Goal: Browse casually: Explore the website without a specific task or goal

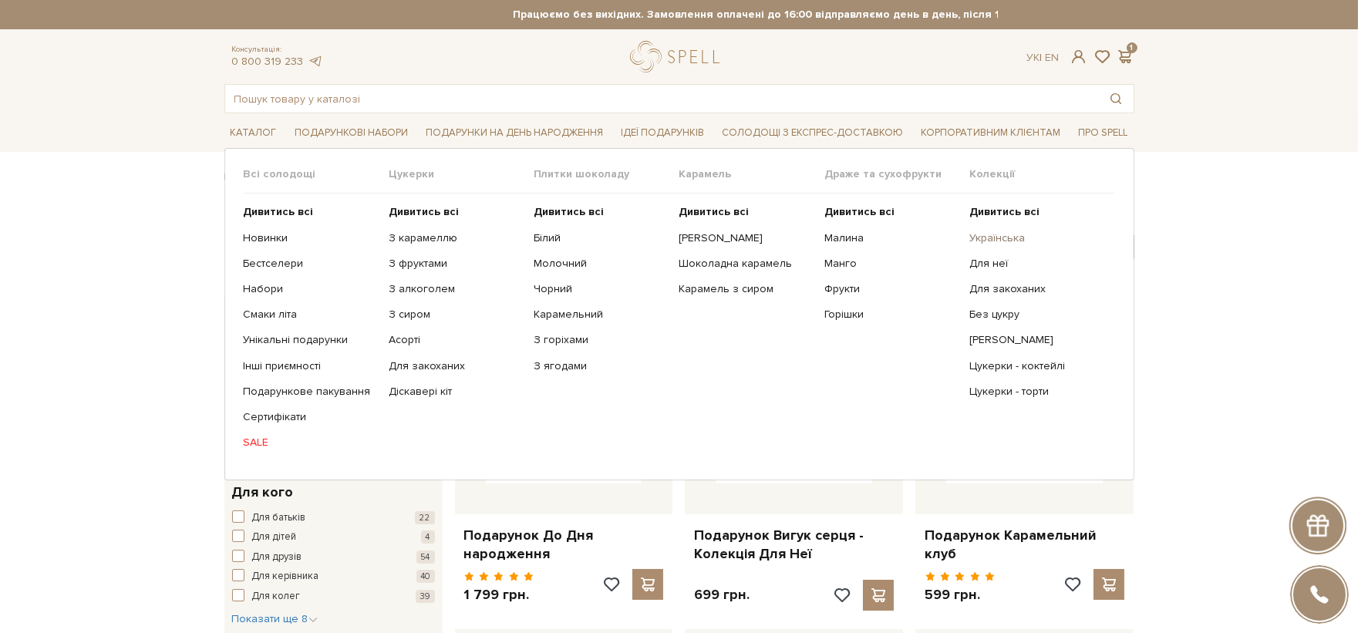
click at [1009, 236] on link "Українська" at bounding box center [1035, 238] width 133 height 14
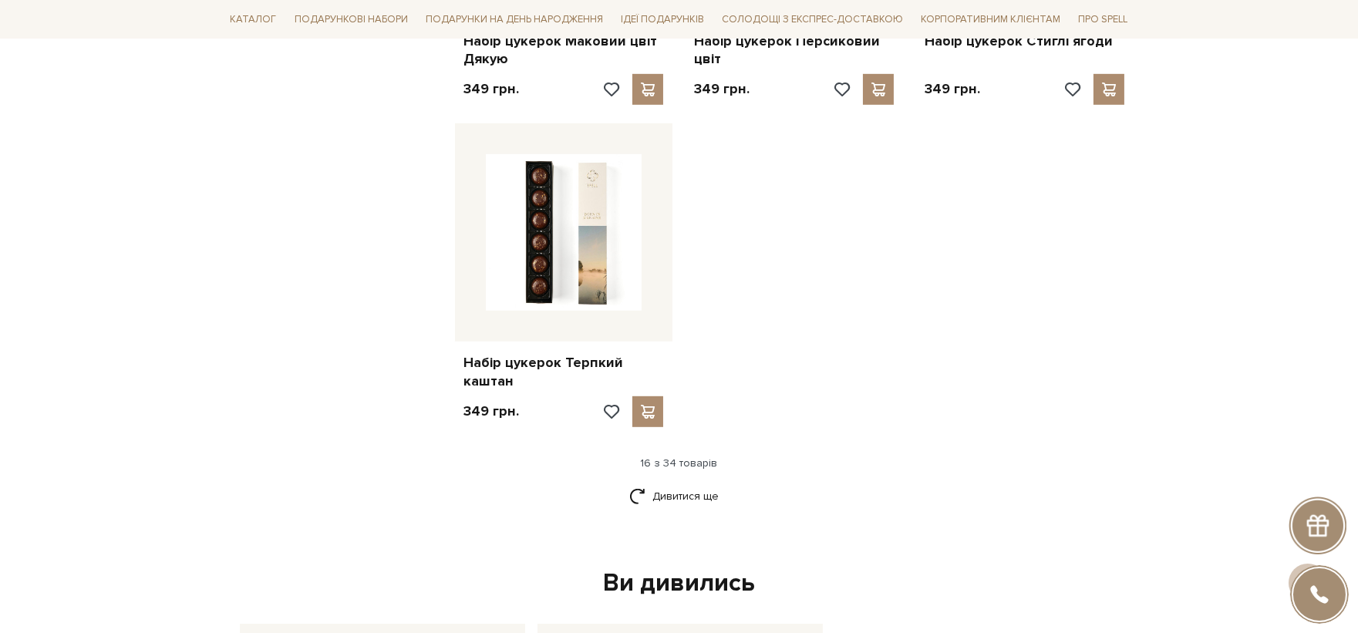
scroll to position [1970, 0]
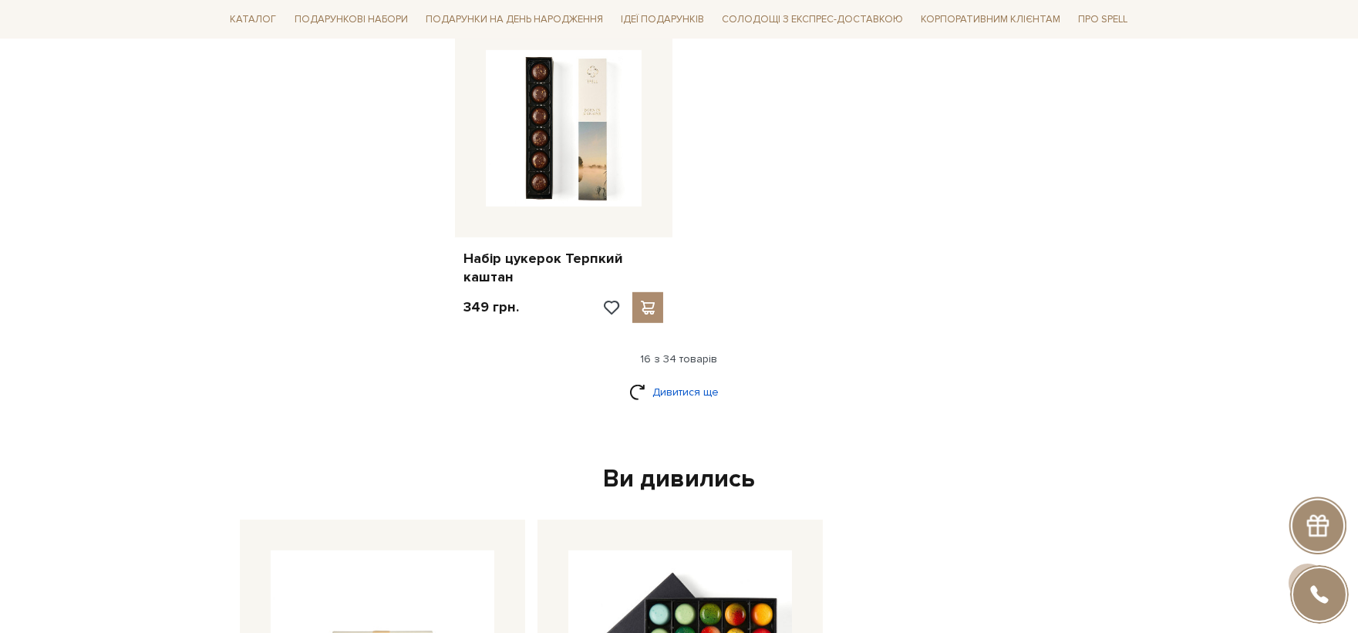
click at [686, 379] on link "Дивитися ще" at bounding box center [679, 392] width 100 height 27
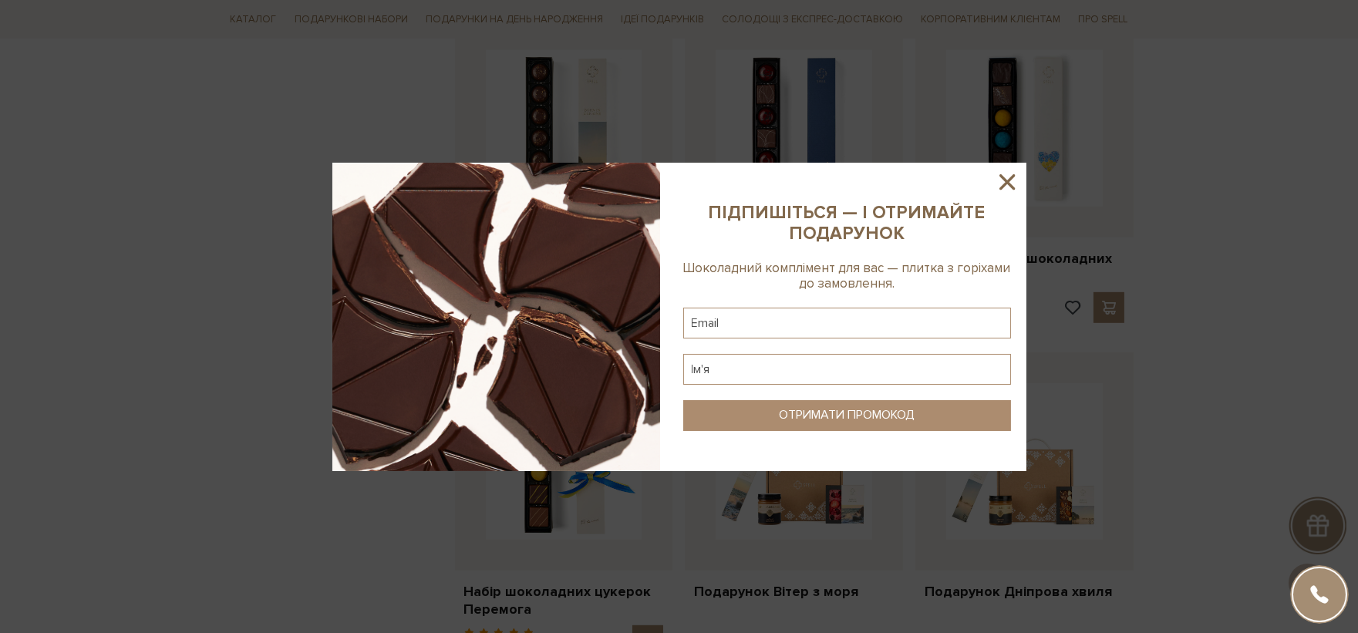
click at [1007, 178] on icon at bounding box center [1007, 182] width 26 height 26
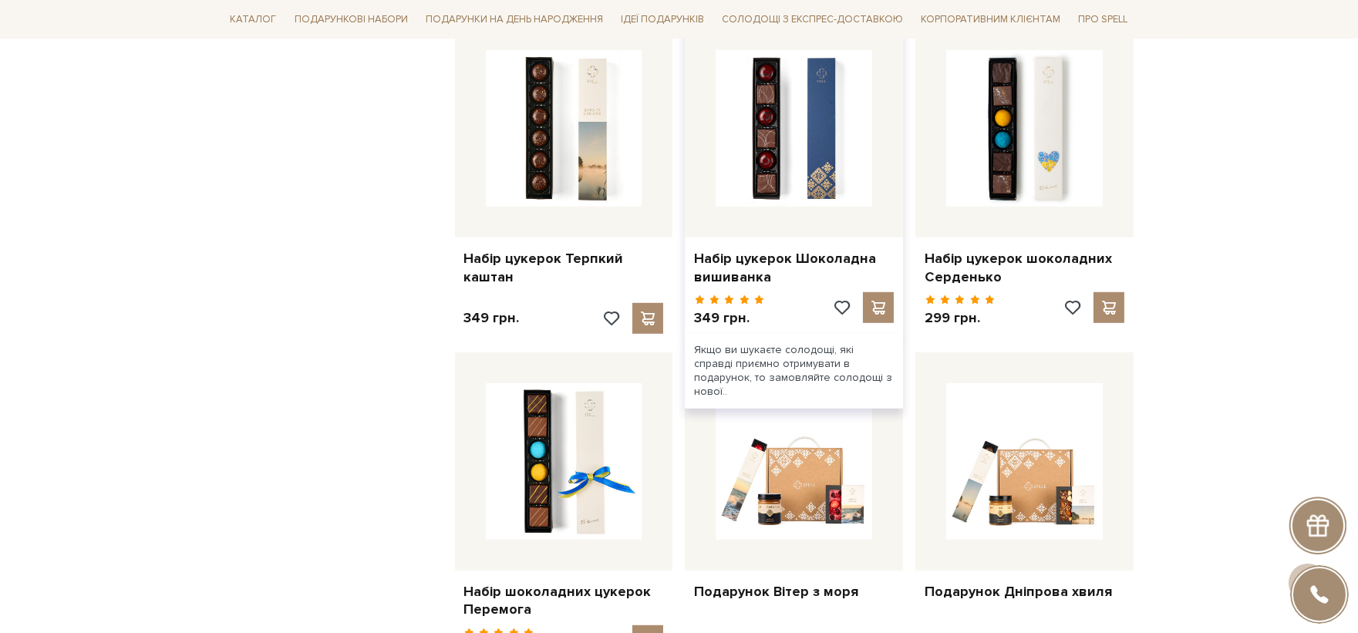
scroll to position [2056, 0]
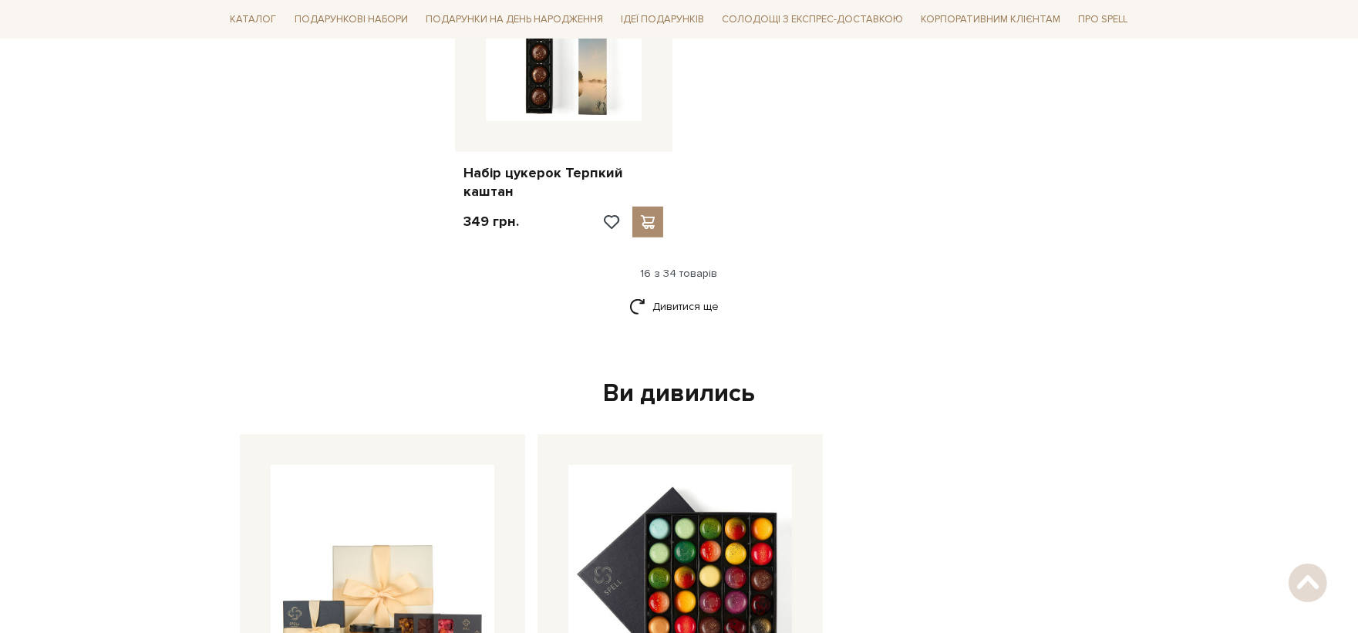
scroll to position [2056, 0]
click at [694, 293] on link "Дивитися ще" at bounding box center [679, 306] width 100 height 27
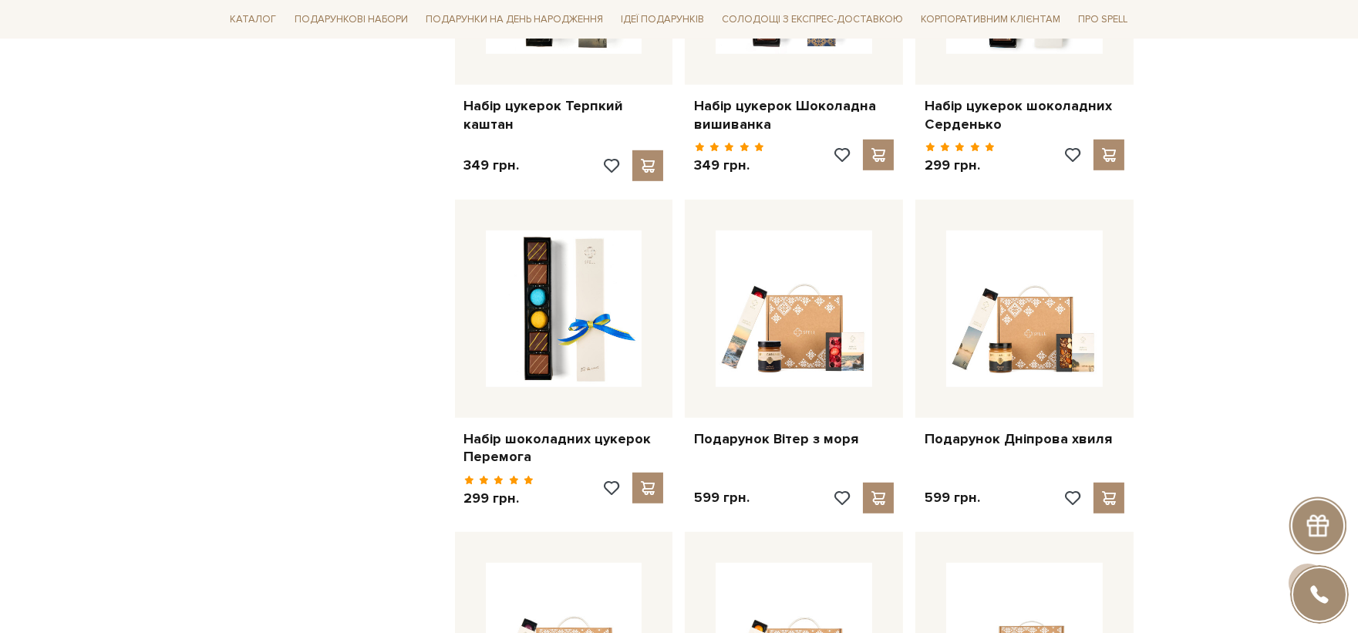
scroll to position [2141, 0]
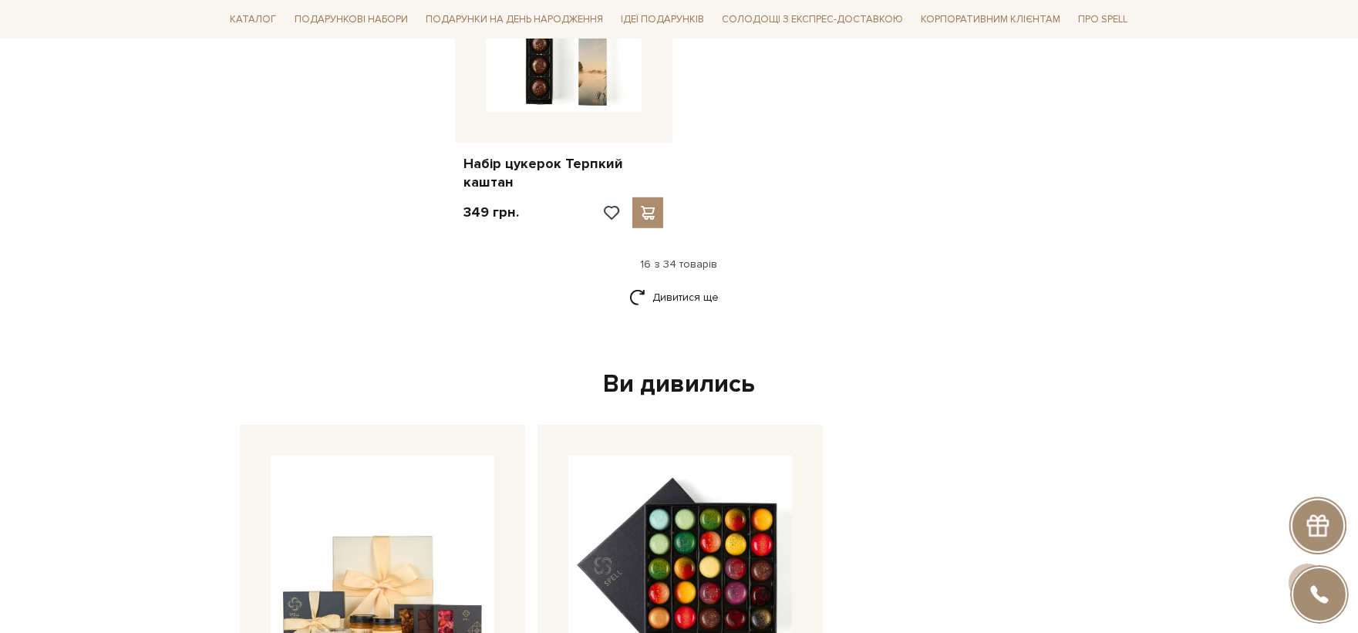
scroll to position [1970, 0]
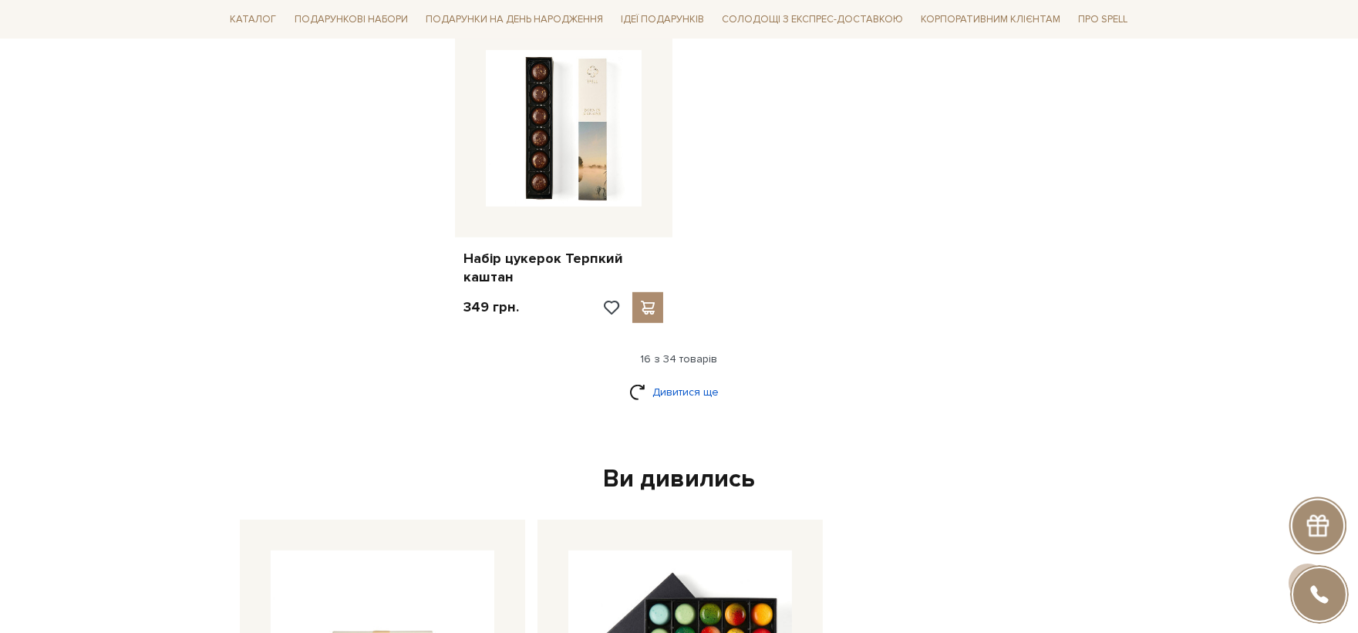
click at [705, 379] on link "Дивитися ще" at bounding box center [679, 392] width 100 height 27
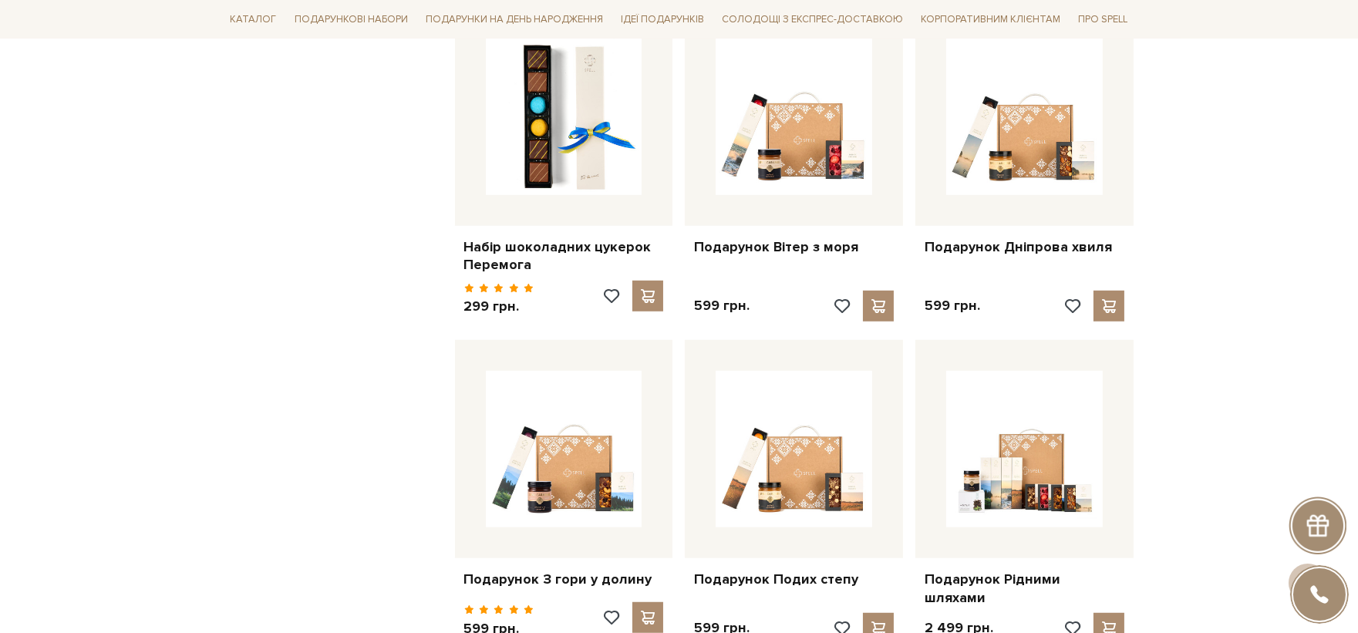
scroll to position [2313, 0]
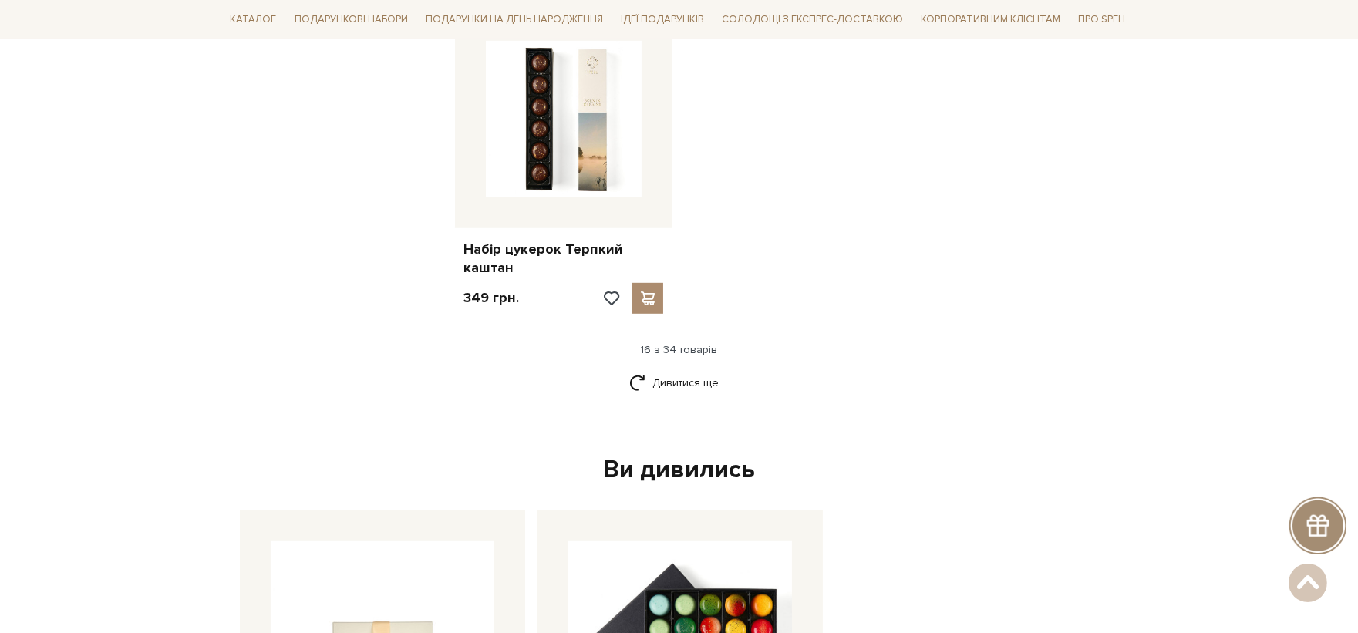
scroll to position [1970, 0]
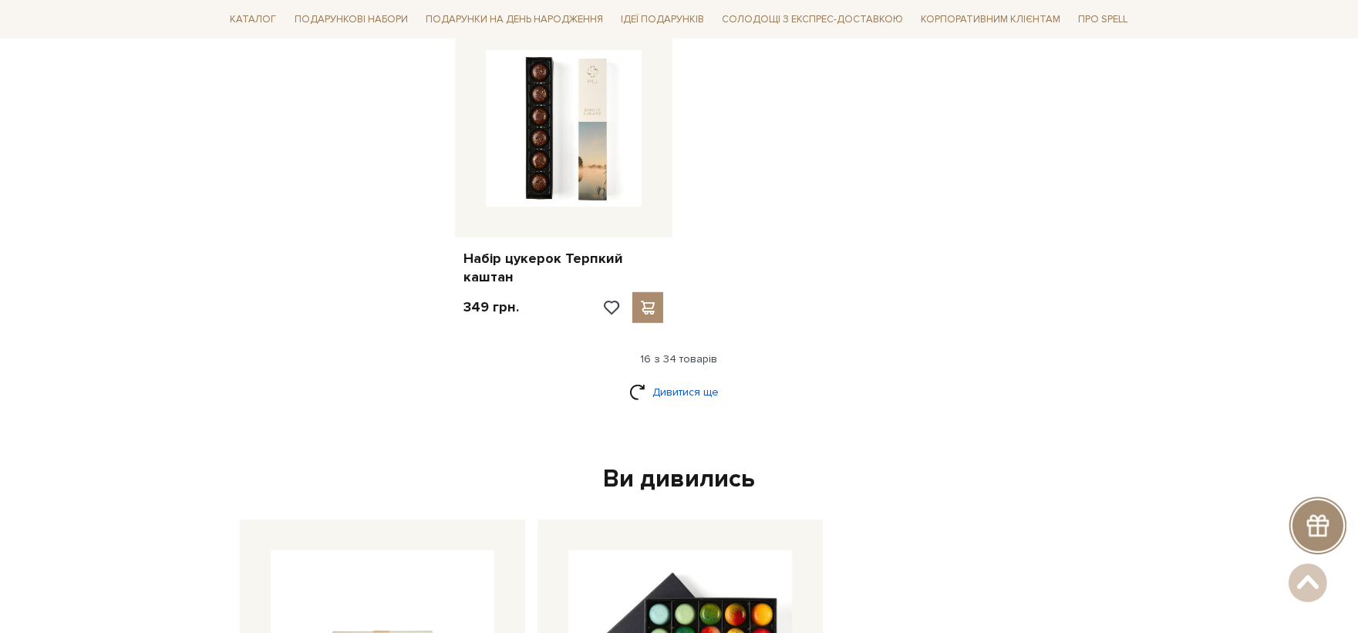
click at [699, 379] on link "Дивитися ще" at bounding box center [679, 392] width 100 height 27
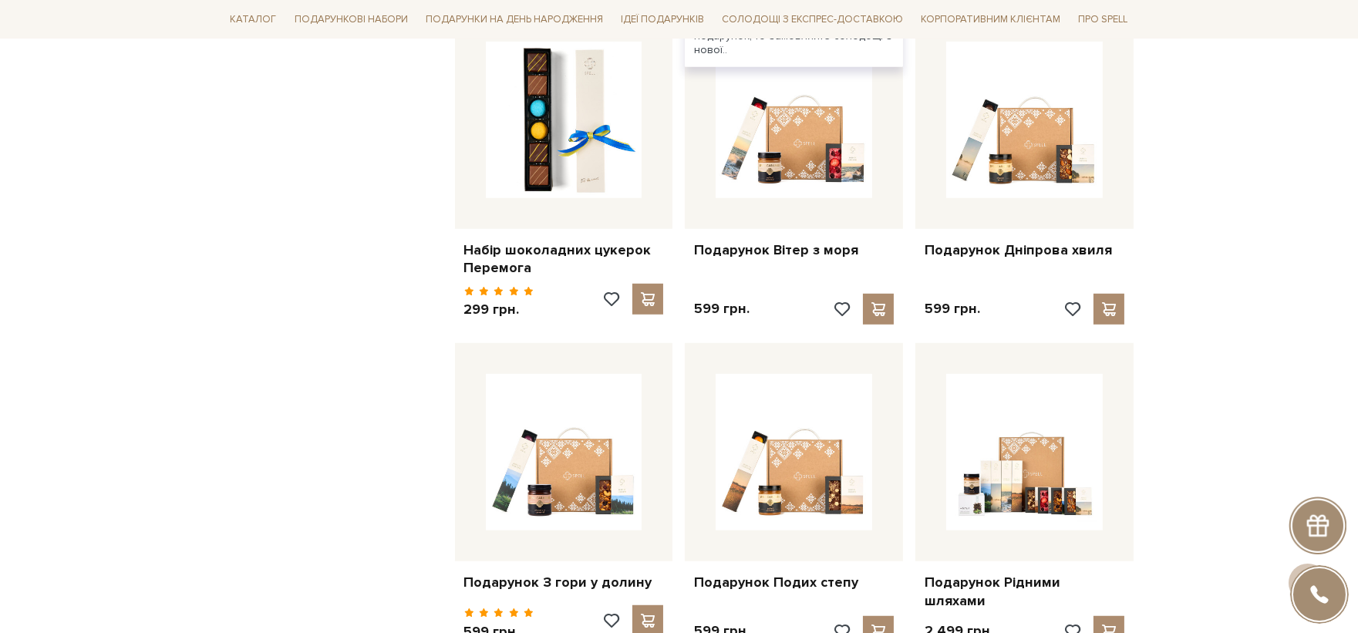
scroll to position [2313, 0]
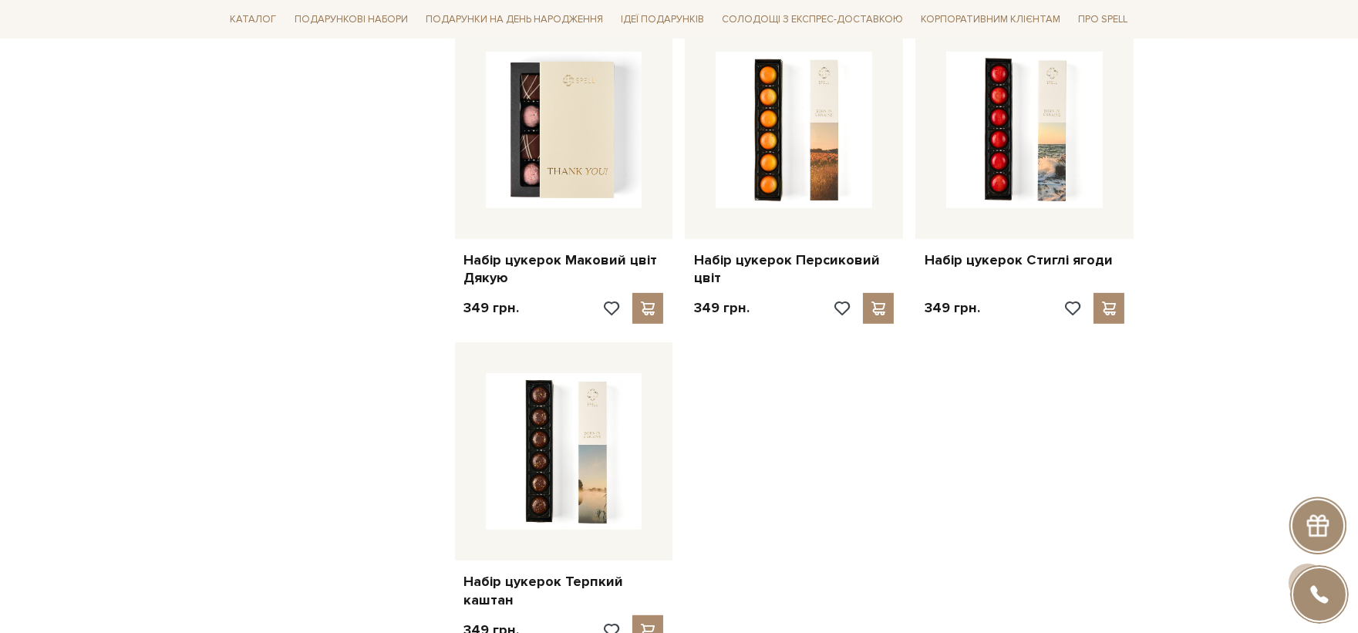
scroll to position [1799, 0]
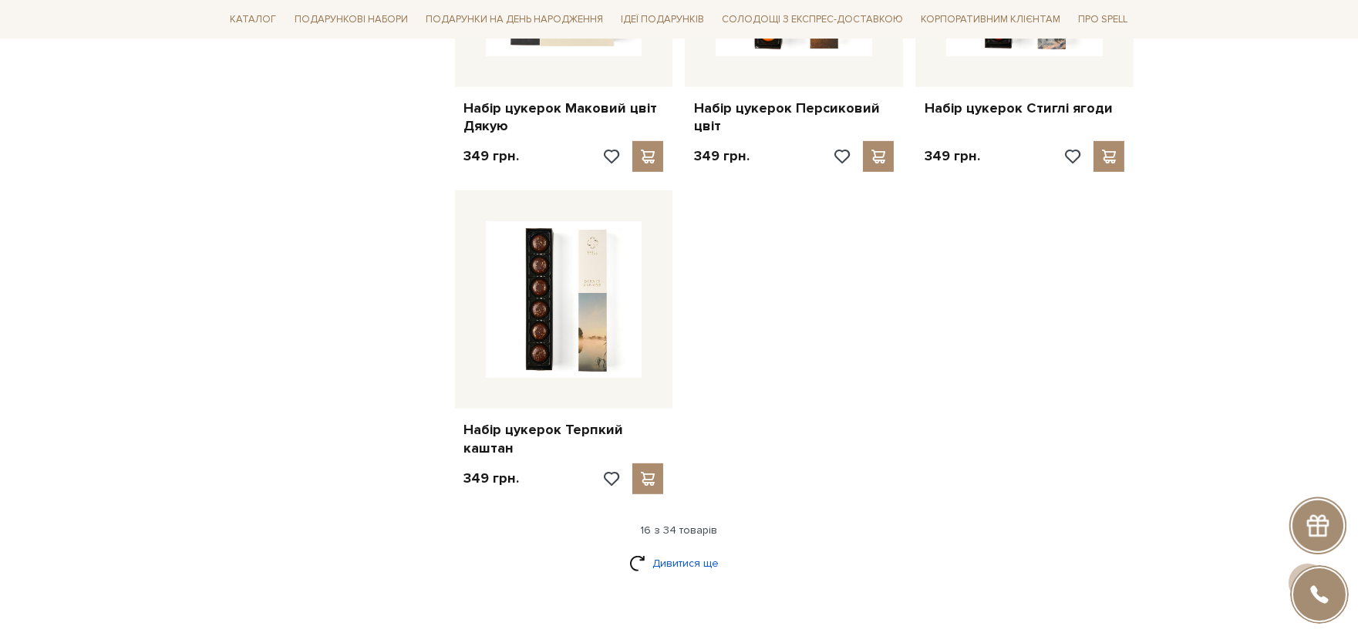
click at [721, 550] on link "Дивитися ще" at bounding box center [679, 563] width 100 height 27
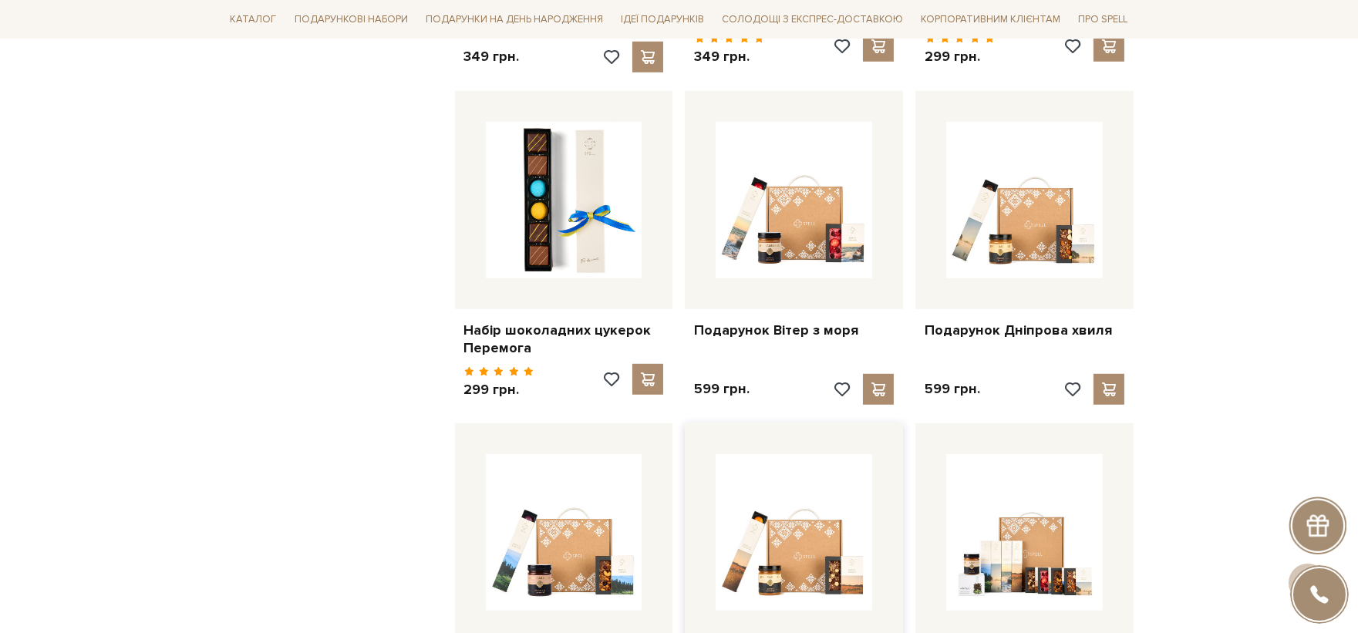
scroll to position [2313, 0]
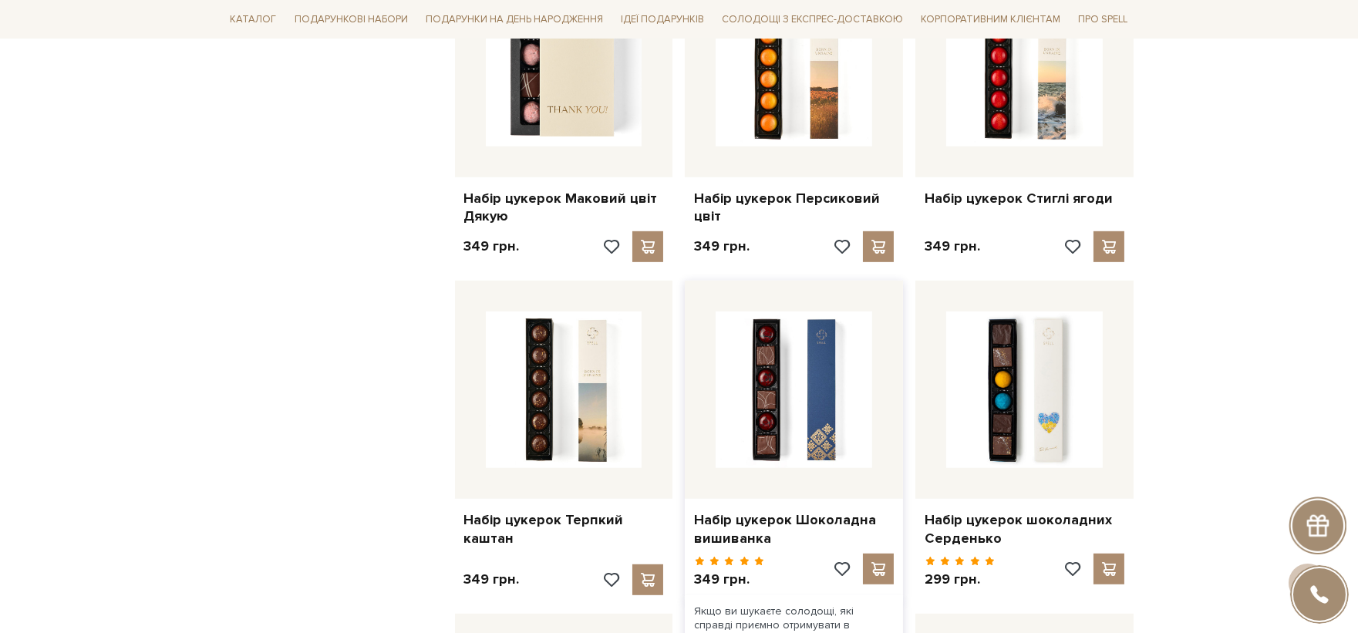
drag, startPoint x: 713, startPoint y: 438, endPoint x: 707, endPoint y: 428, distance: 11.8
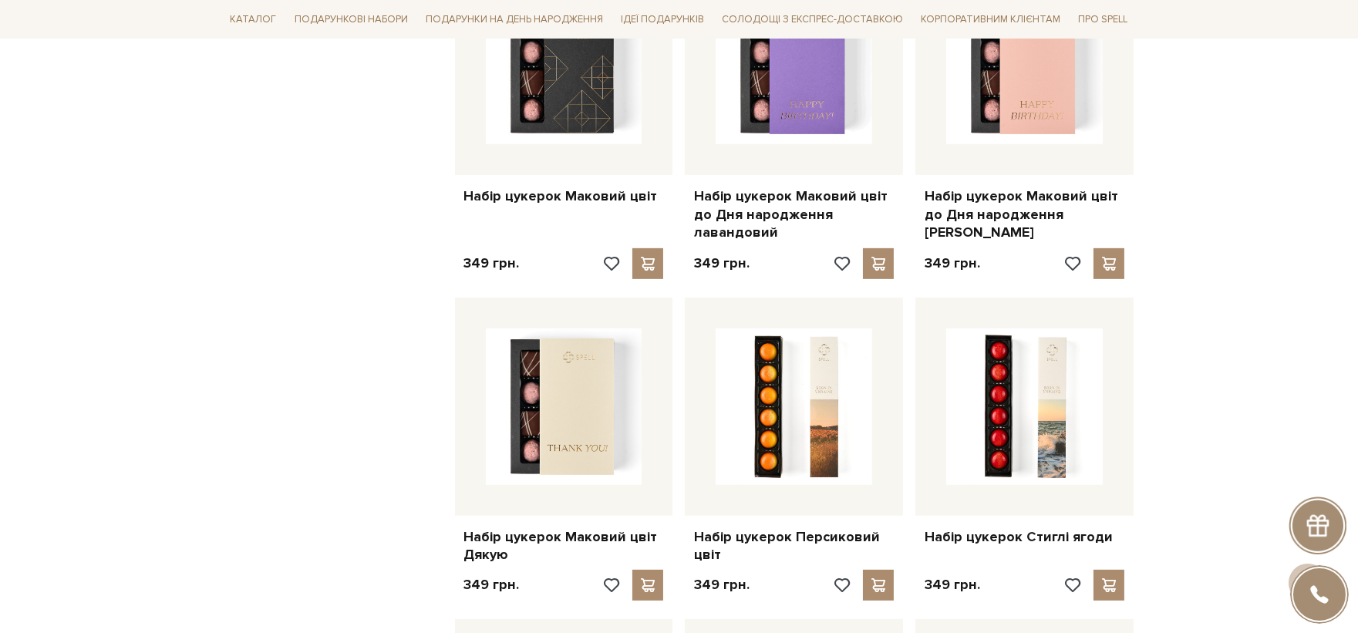
drag, startPoint x: 707, startPoint y: 428, endPoint x: 1207, endPoint y: 337, distance: 507.9
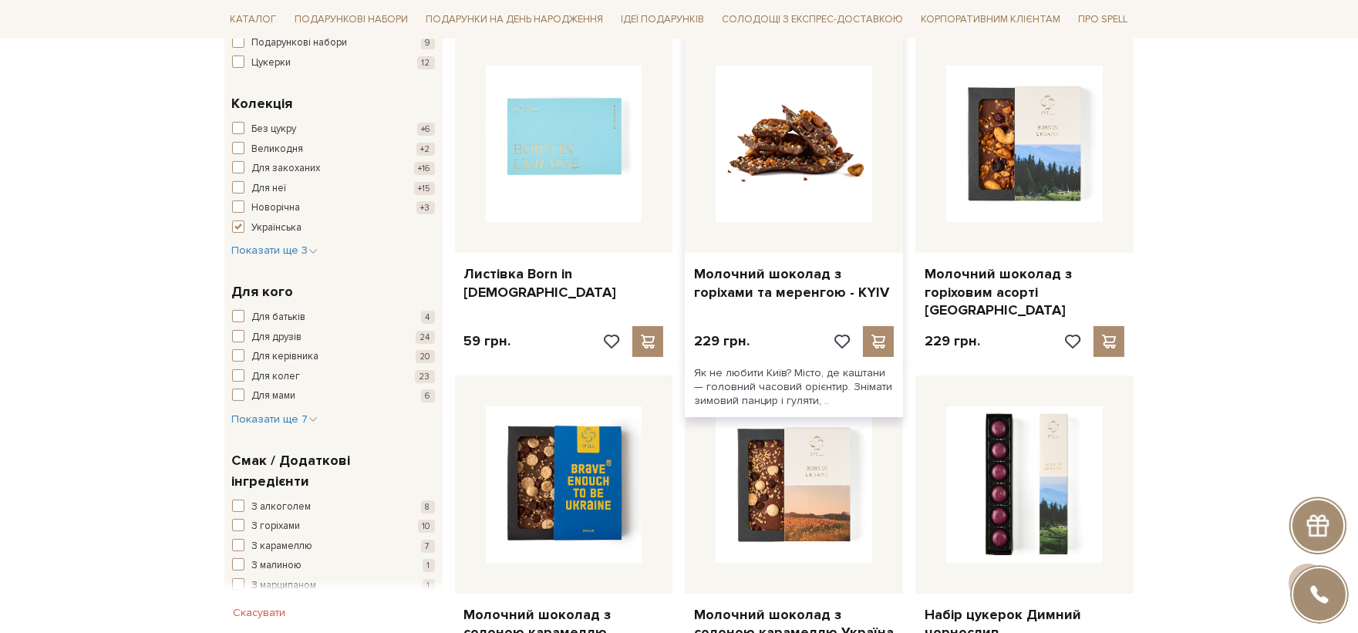
scroll to position [771, 0]
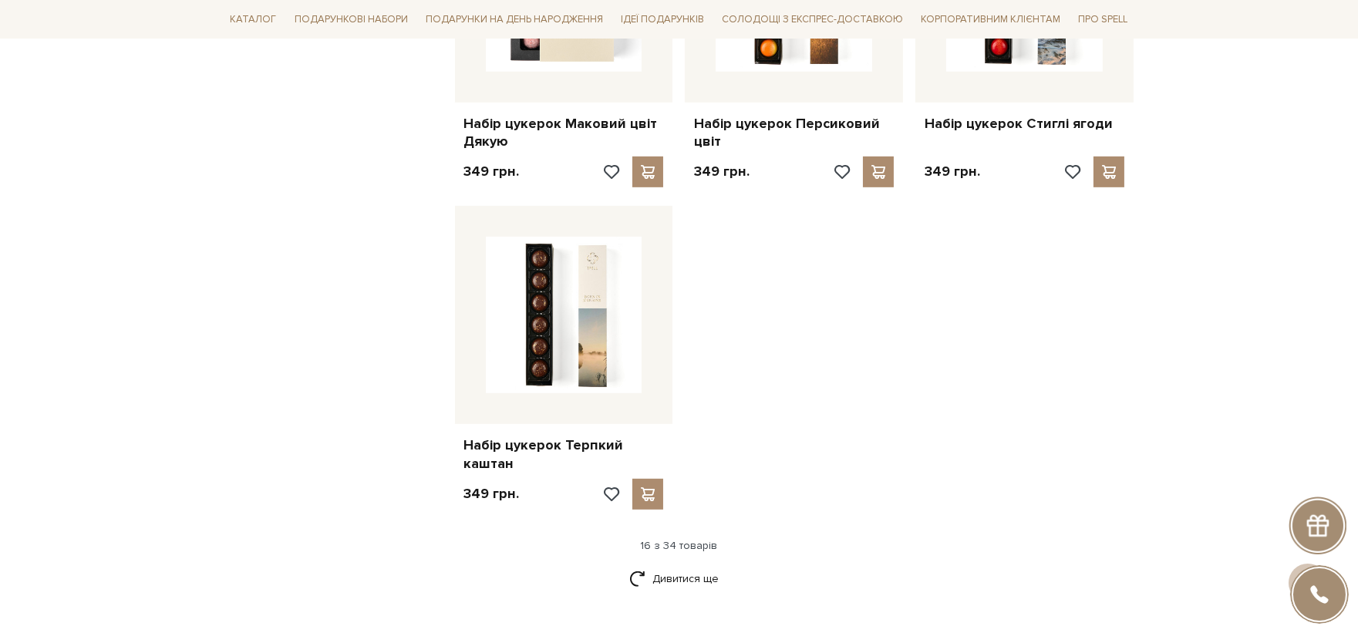
scroll to position [1799, 0]
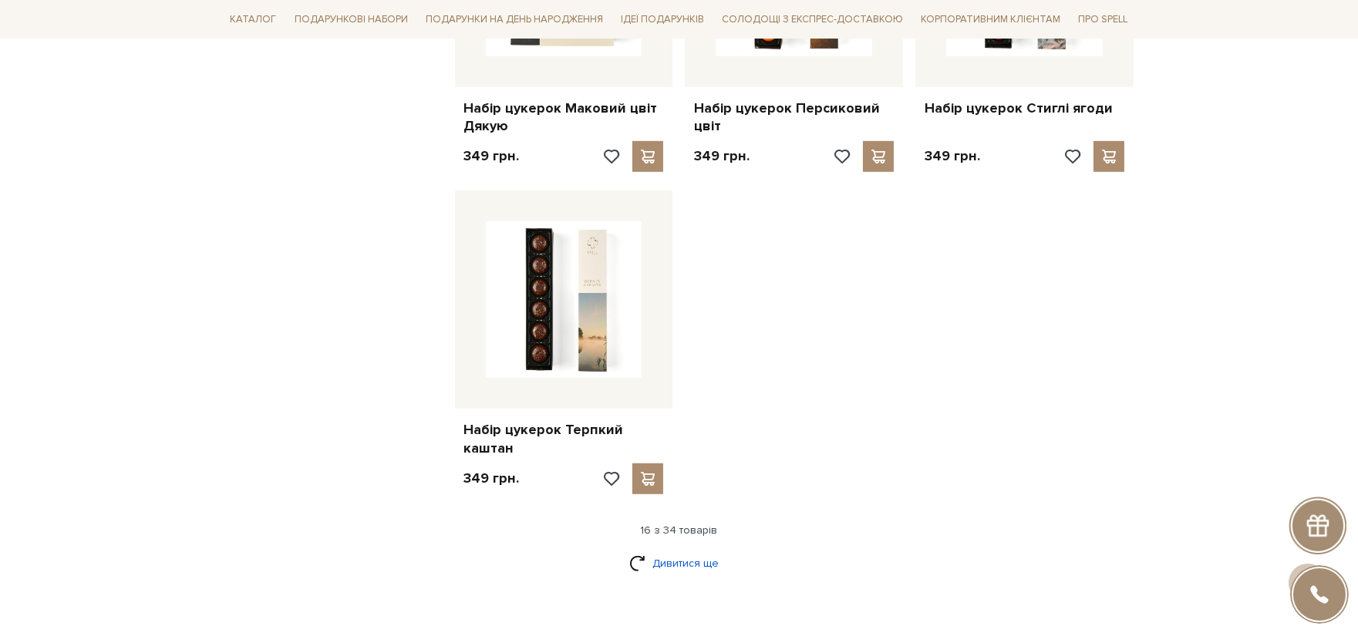
click at [714, 550] on link "Дивитися ще" at bounding box center [679, 563] width 100 height 27
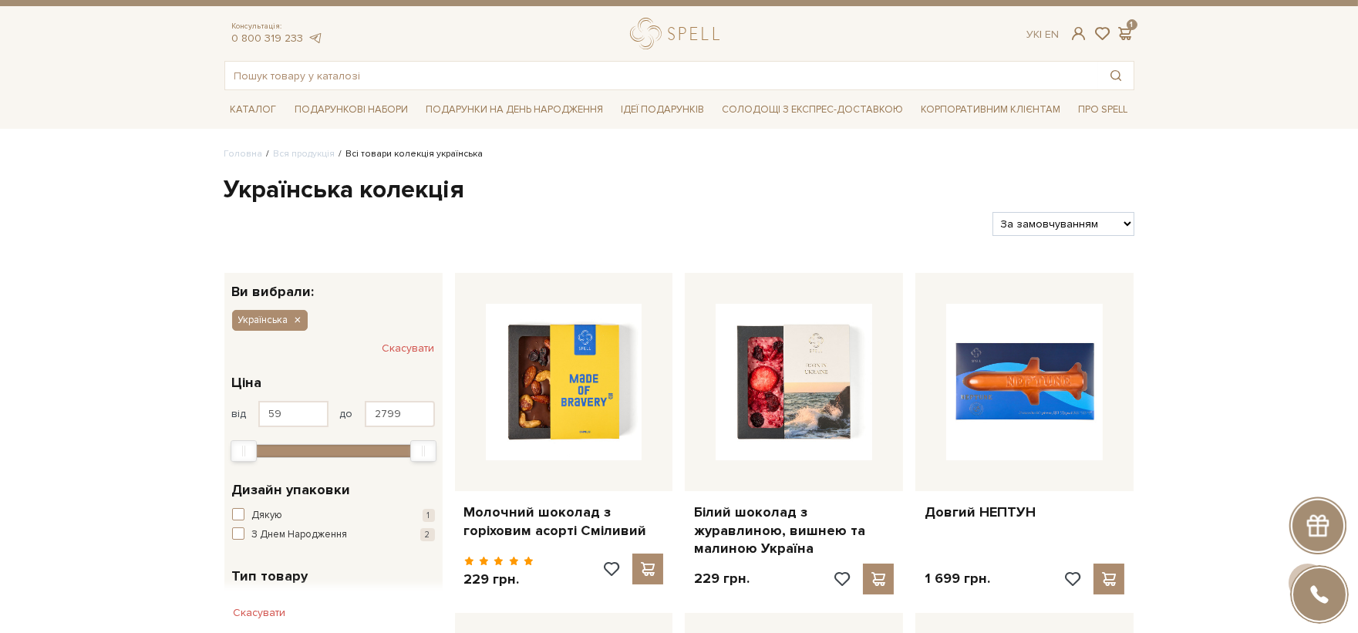
scroll to position [0, 0]
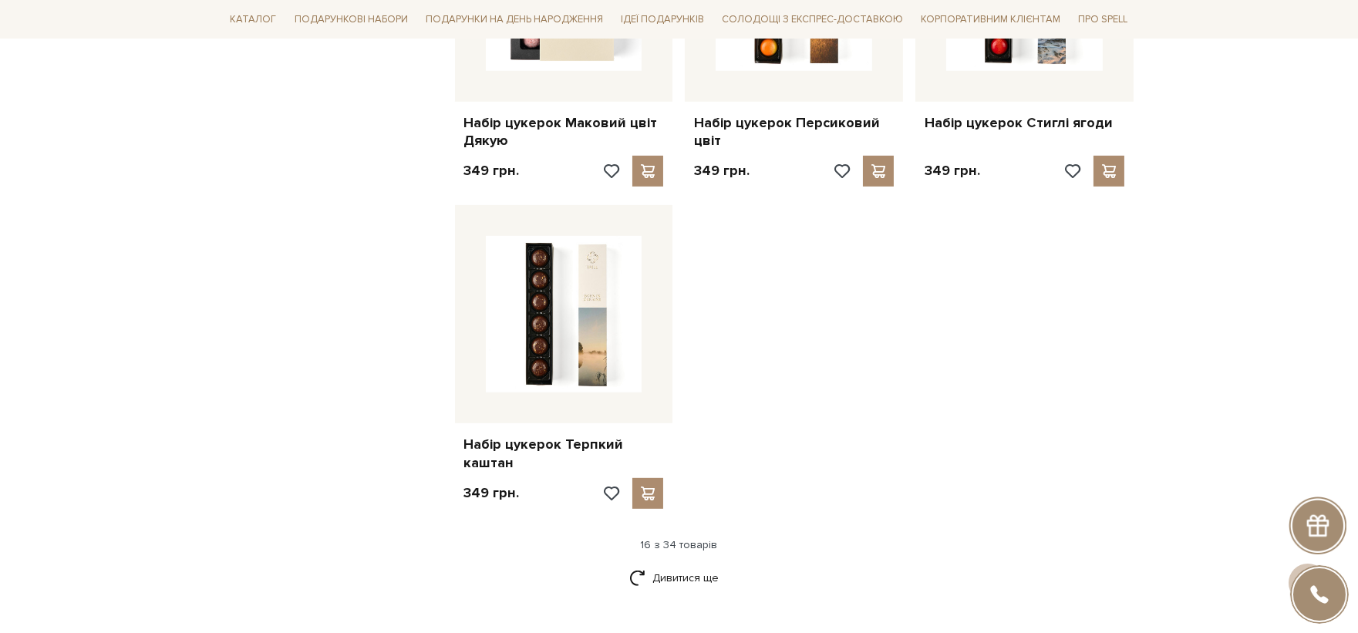
scroll to position [1799, 0]
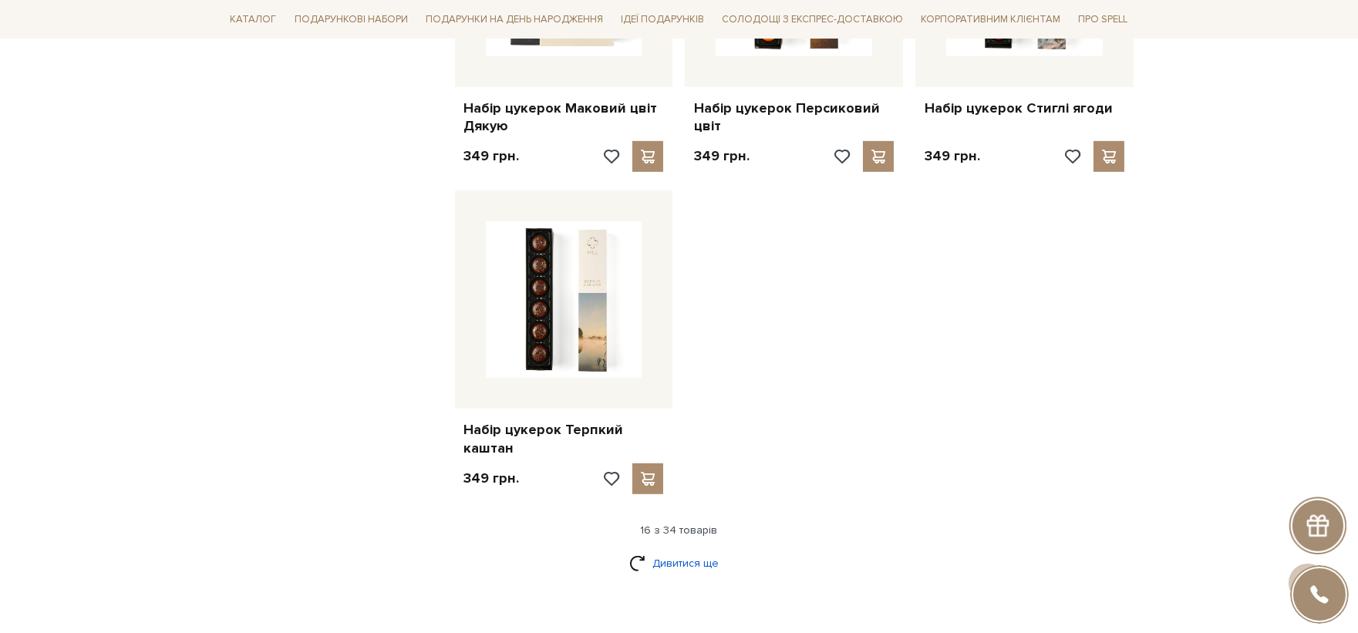
click at [679, 550] on link "Дивитися ще" at bounding box center [679, 563] width 100 height 27
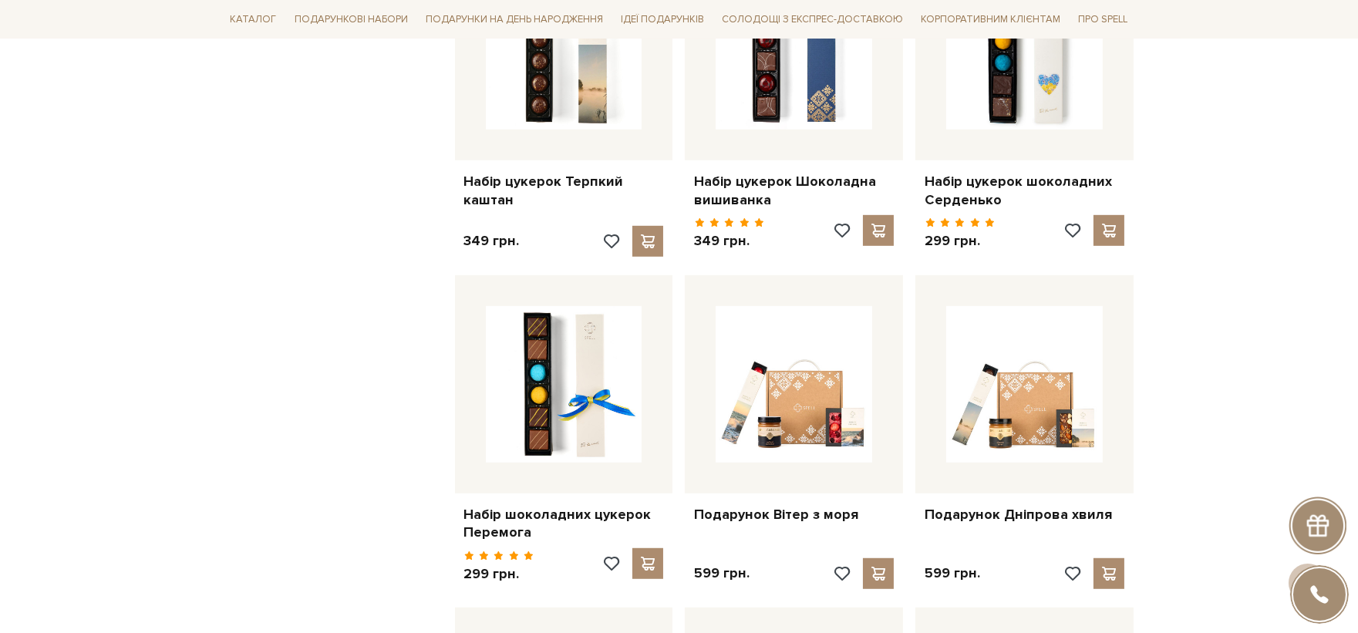
scroll to position [2141, 0]
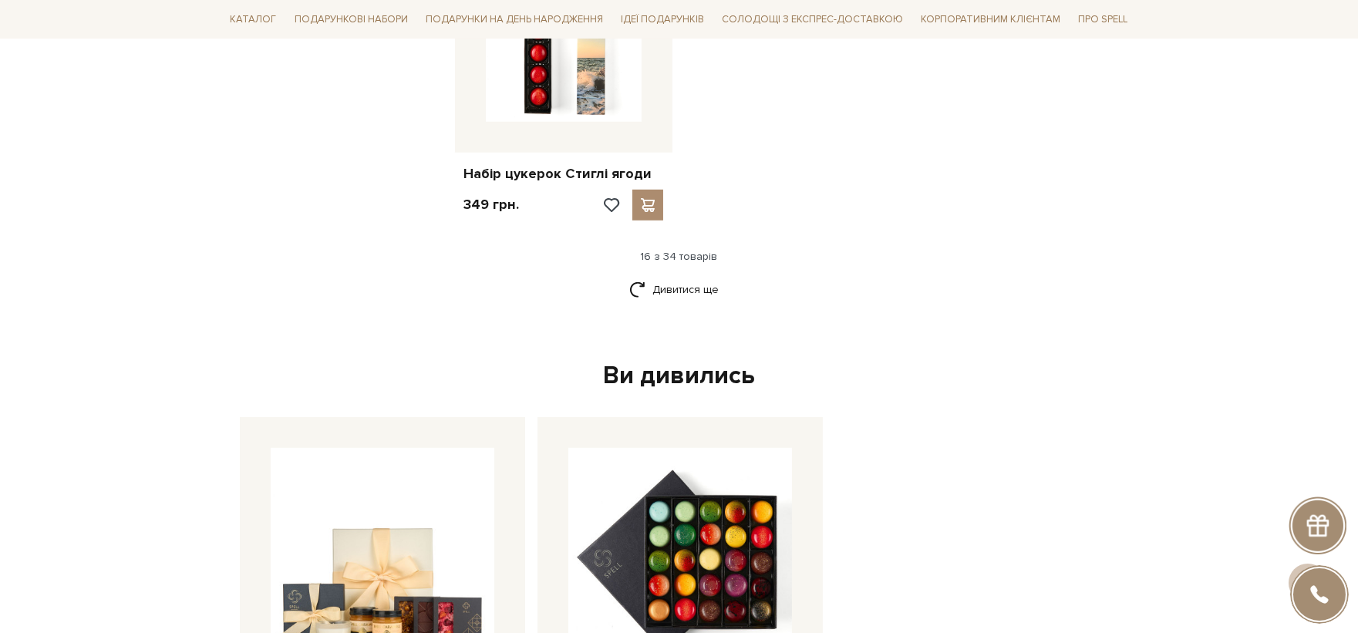
scroll to position [1799, 0]
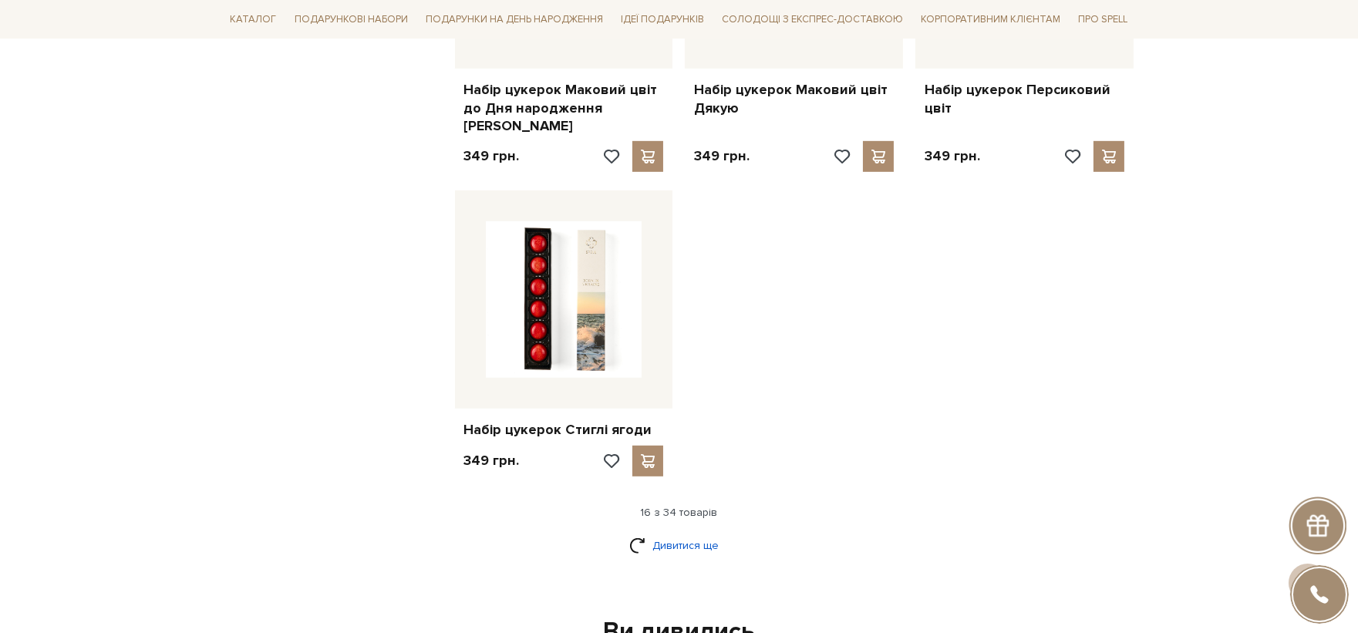
click at [705, 533] on link "Дивитися ще" at bounding box center [679, 545] width 100 height 27
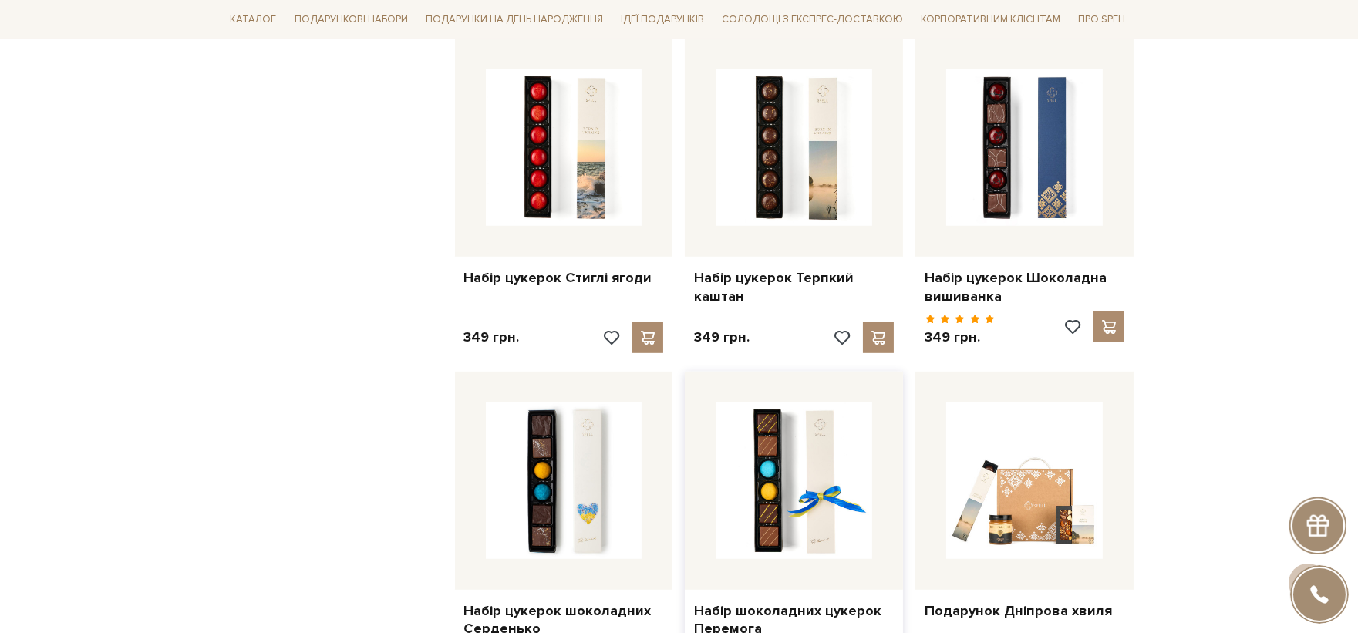
scroll to position [2141, 0]
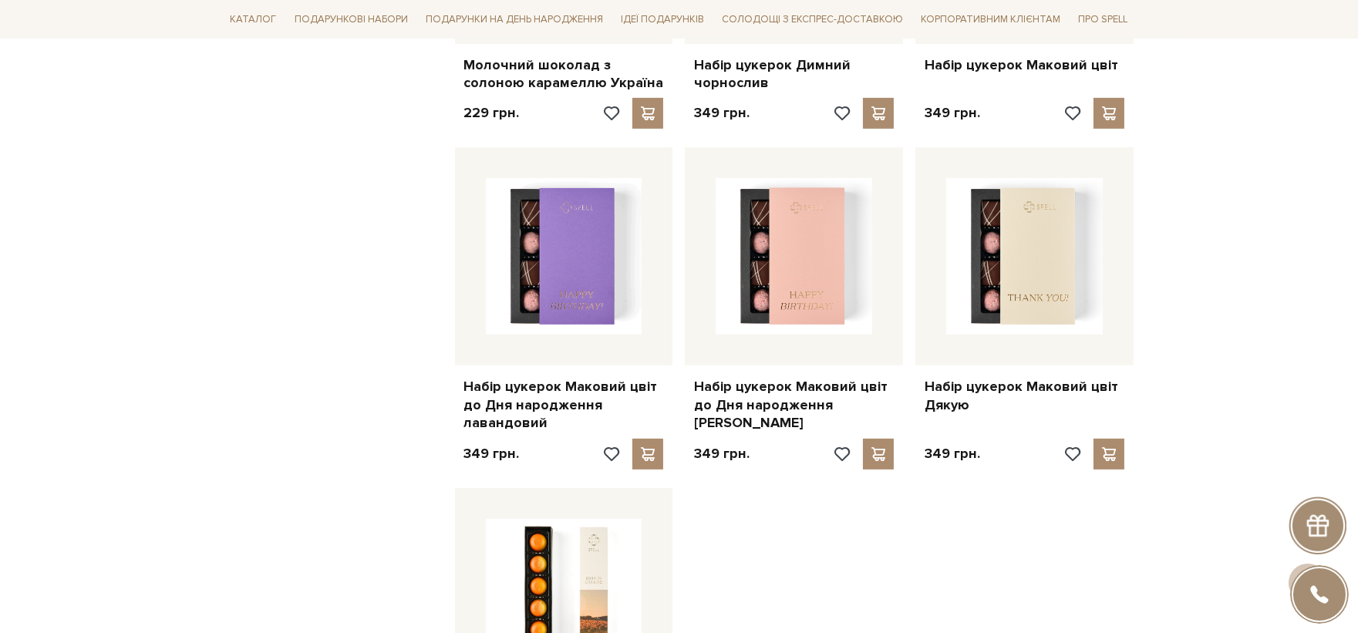
scroll to position [1456, 0]
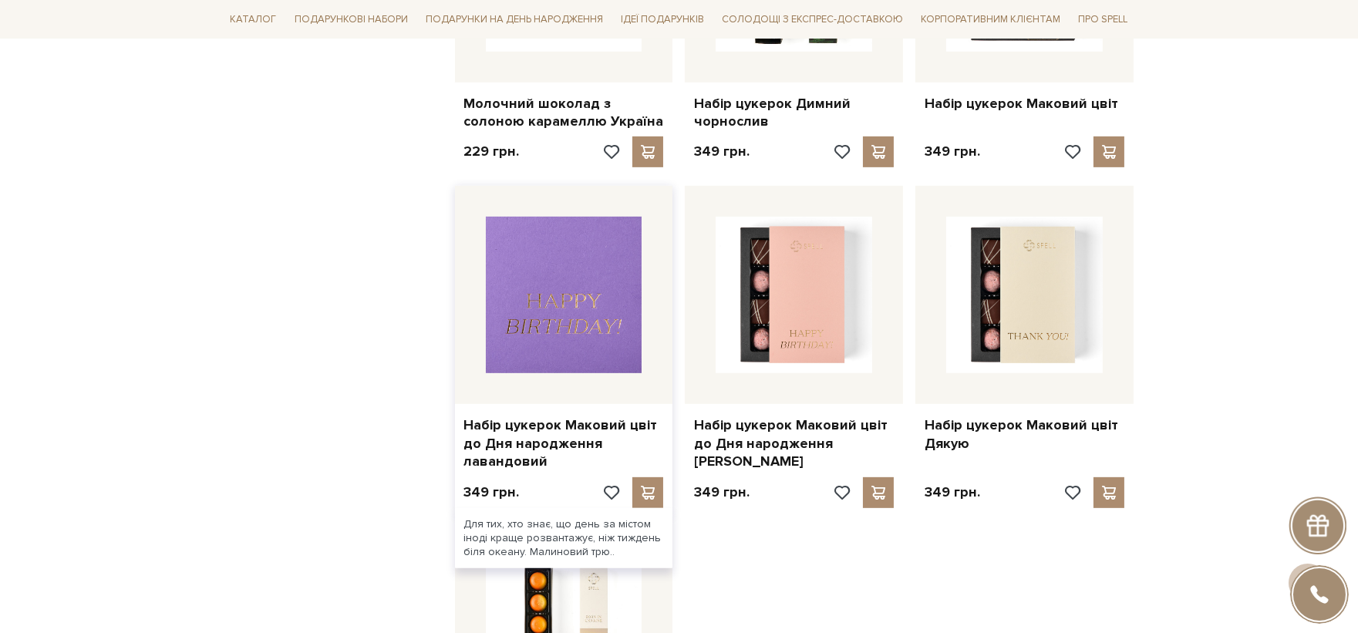
drag, startPoint x: 875, startPoint y: 405, endPoint x: 601, endPoint y: 349, distance: 279.5
click at [601, 349] on img at bounding box center [564, 295] width 157 height 157
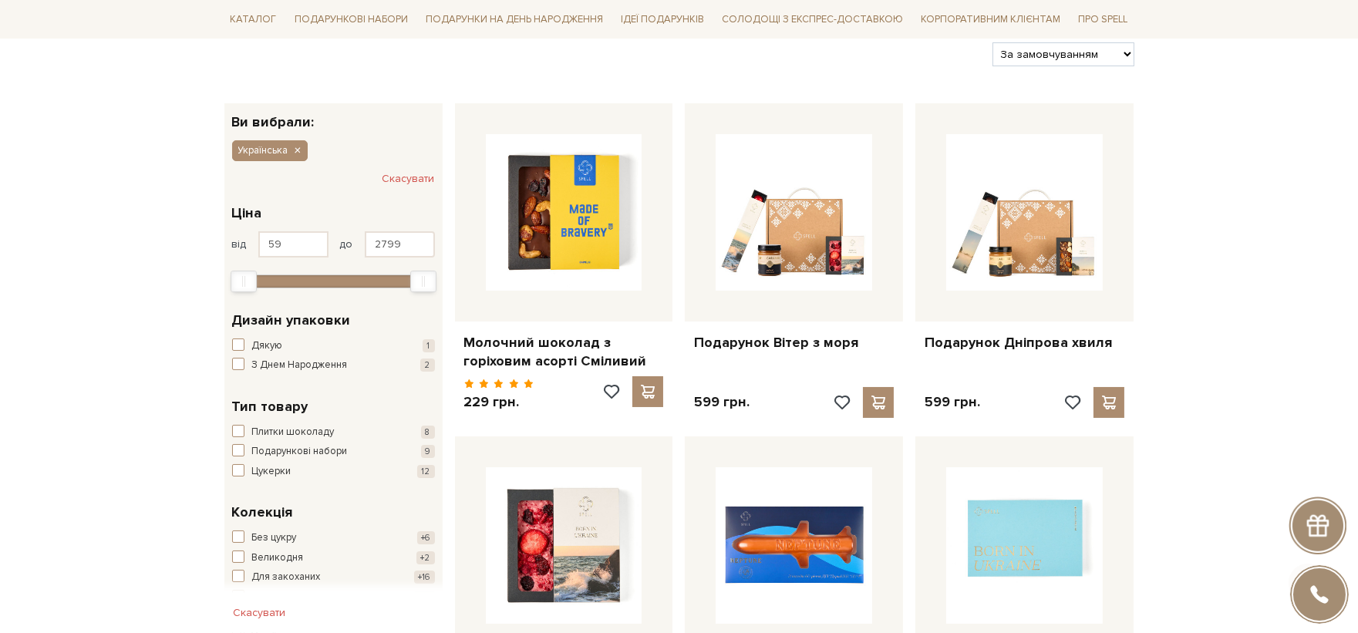
scroll to position [342, 0]
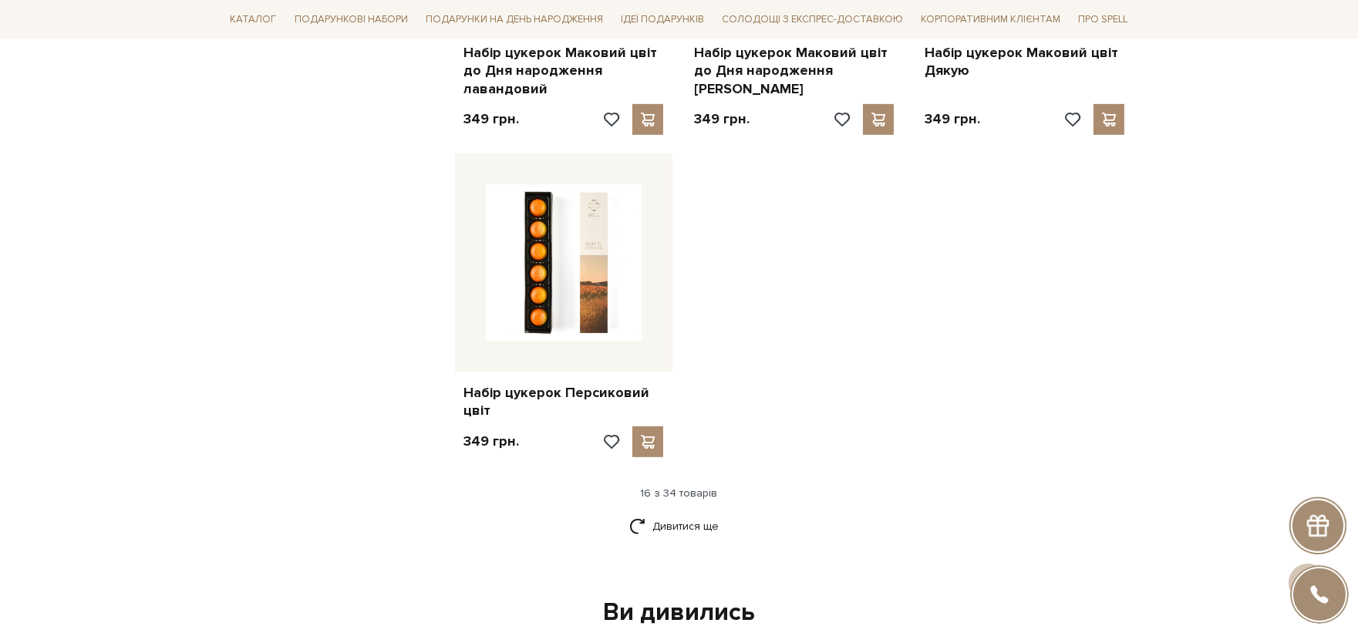
scroll to position [1885, 0]
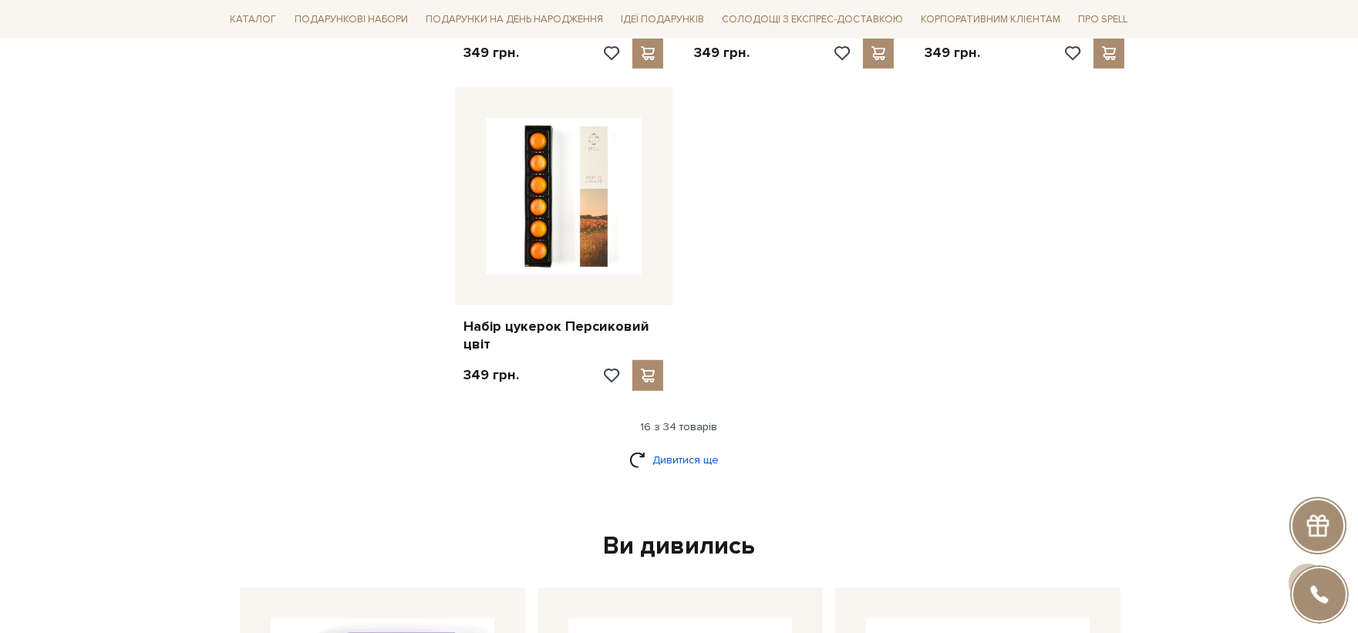
click at [702, 456] on link "Дивитися ще" at bounding box center [679, 459] width 100 height 27
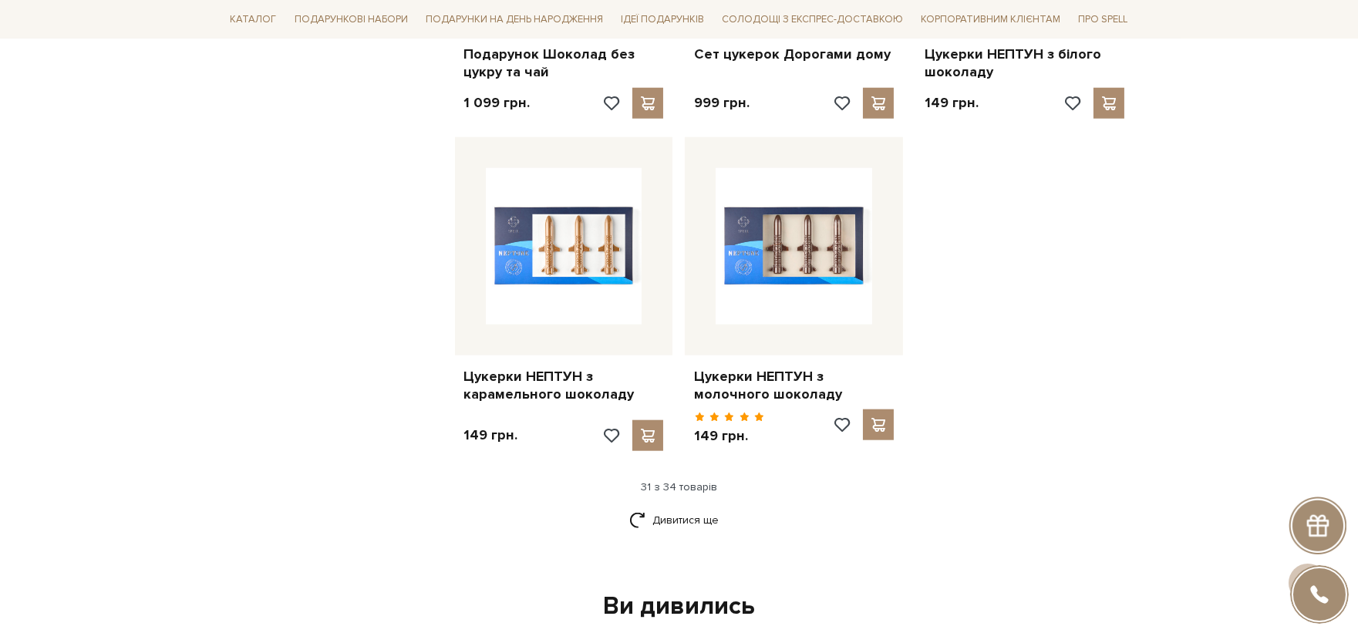
scroll to position [3598, 0]
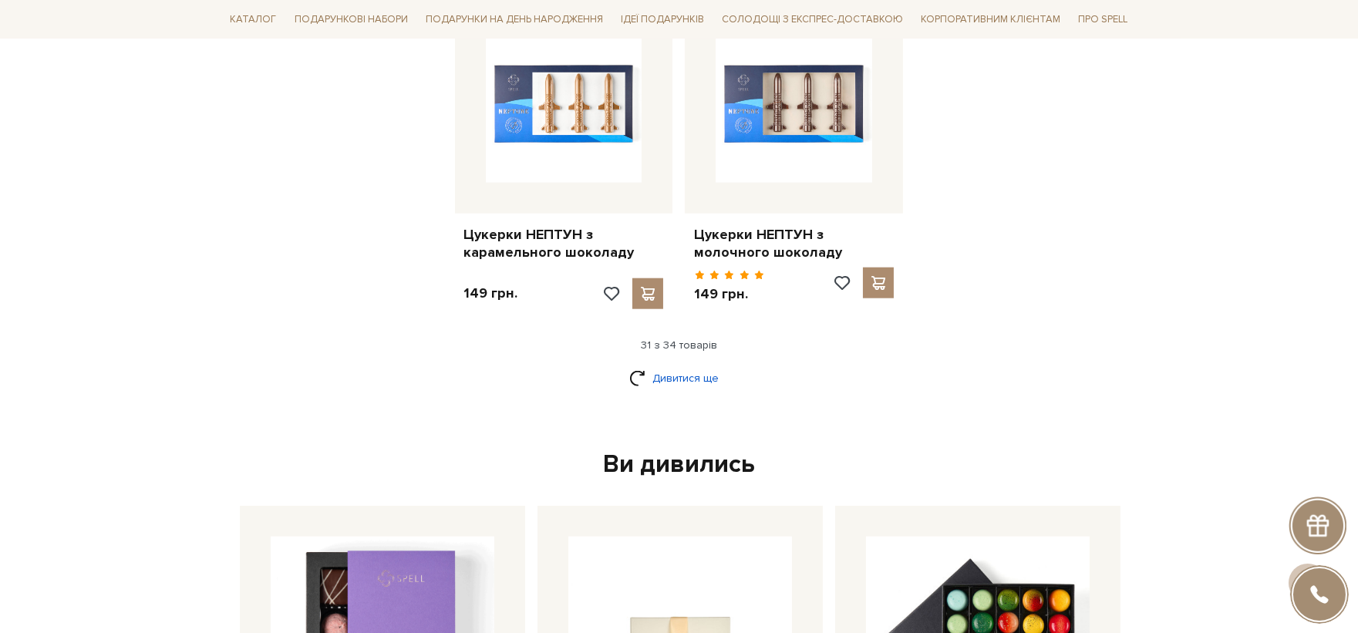
click at [643, 368] on link "Дивитися ще" at bounding box center [679, 378] width 100 height 27
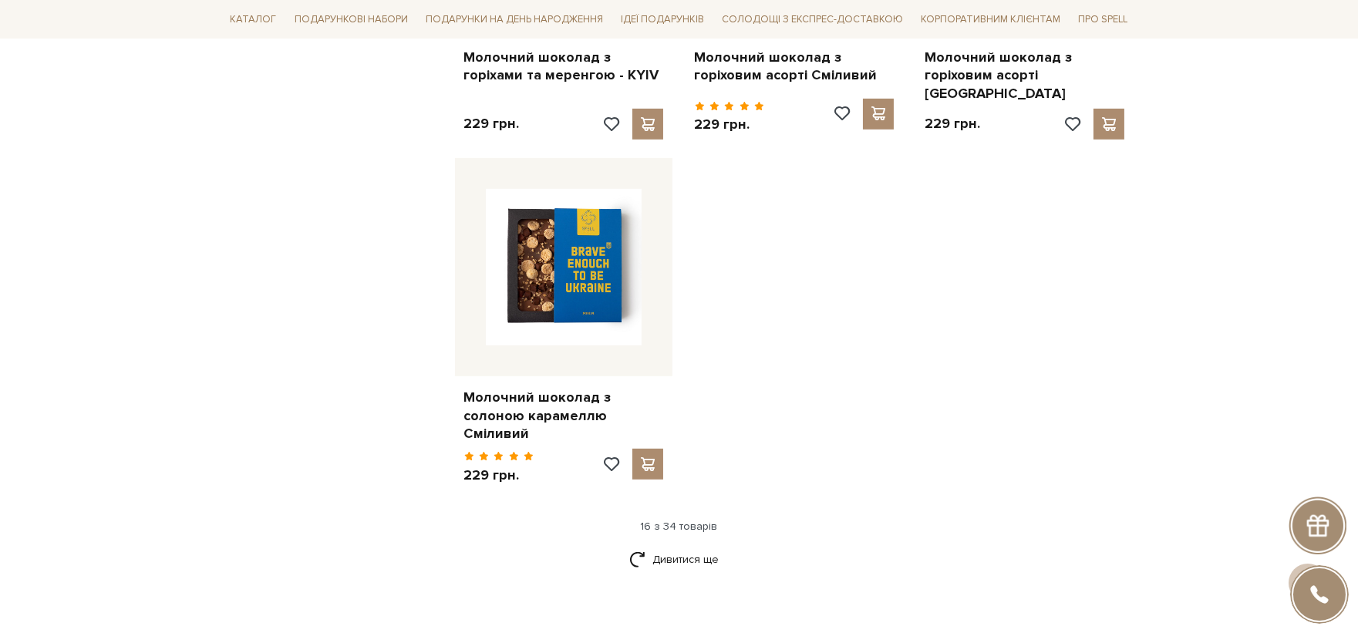
scroll to position [2056, 0]
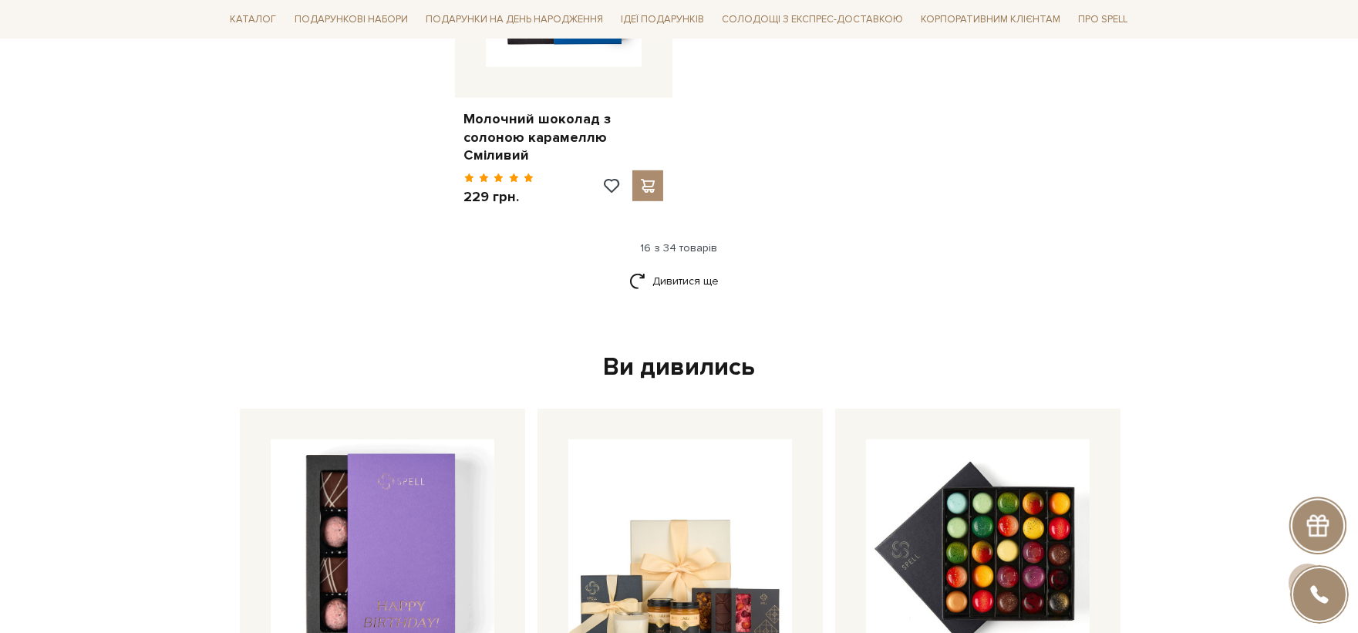
click at [698, 268] on link "Дивитися ще" at bounding box center [679, 281] width 100 height 27
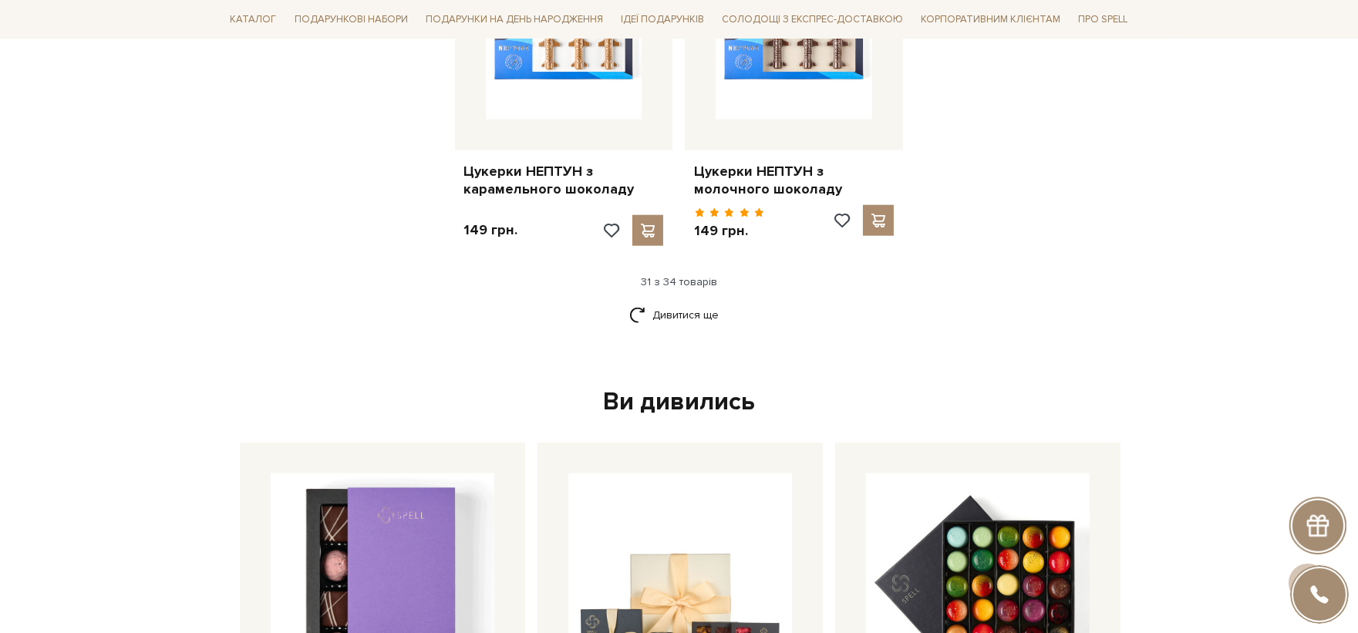
scroll to position [3684, 0]
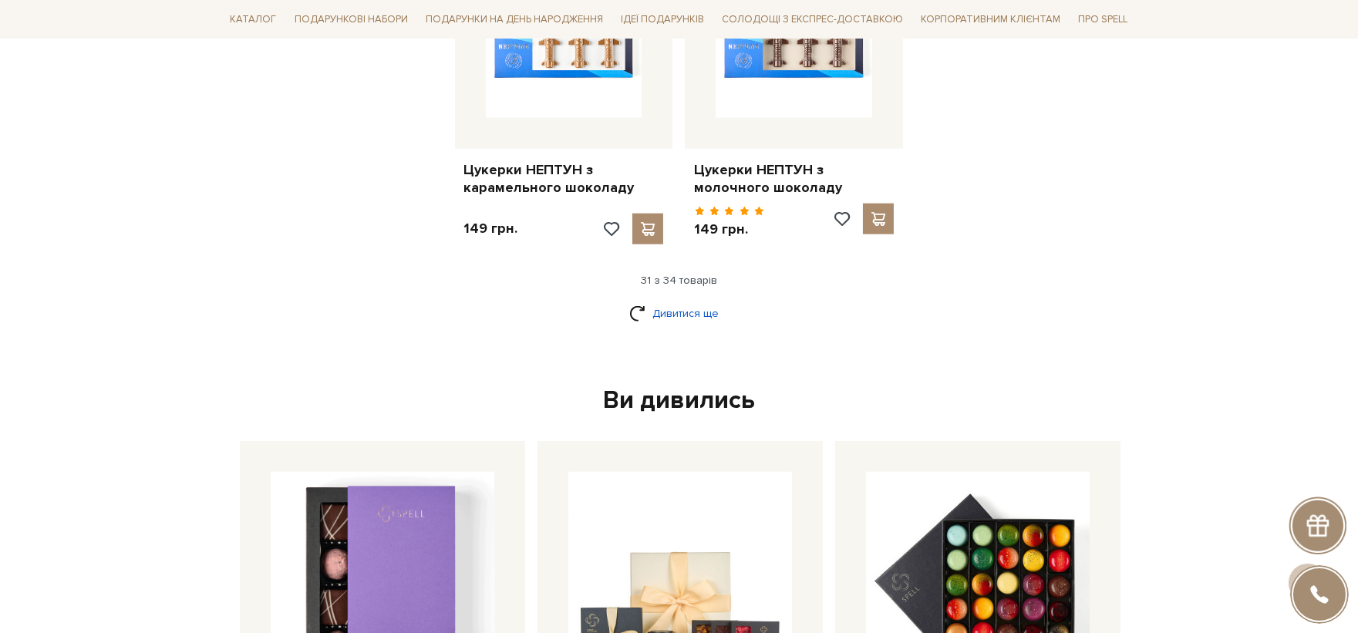
click at [704, 300] on link "Дивитися ще" at bounding box center [679, 313] width 100 height 27
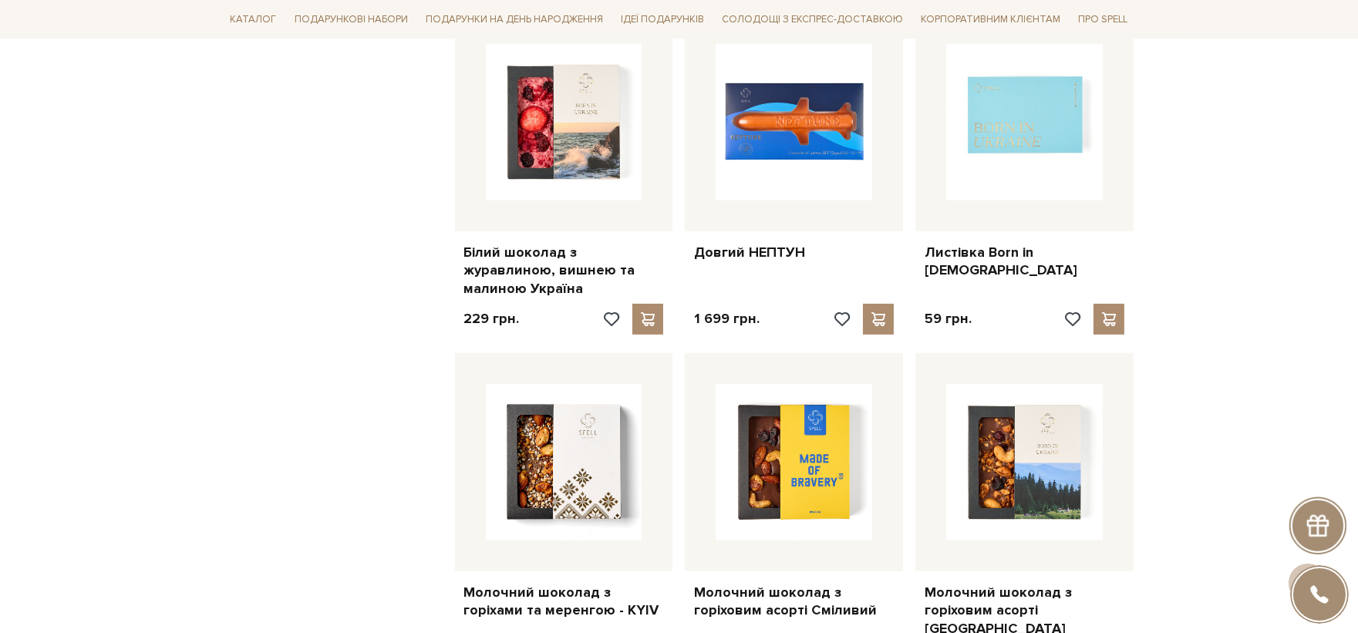
scroll to position [1456, 0]
